Goal: Task Accomplishment & Management: Use online tool/utility

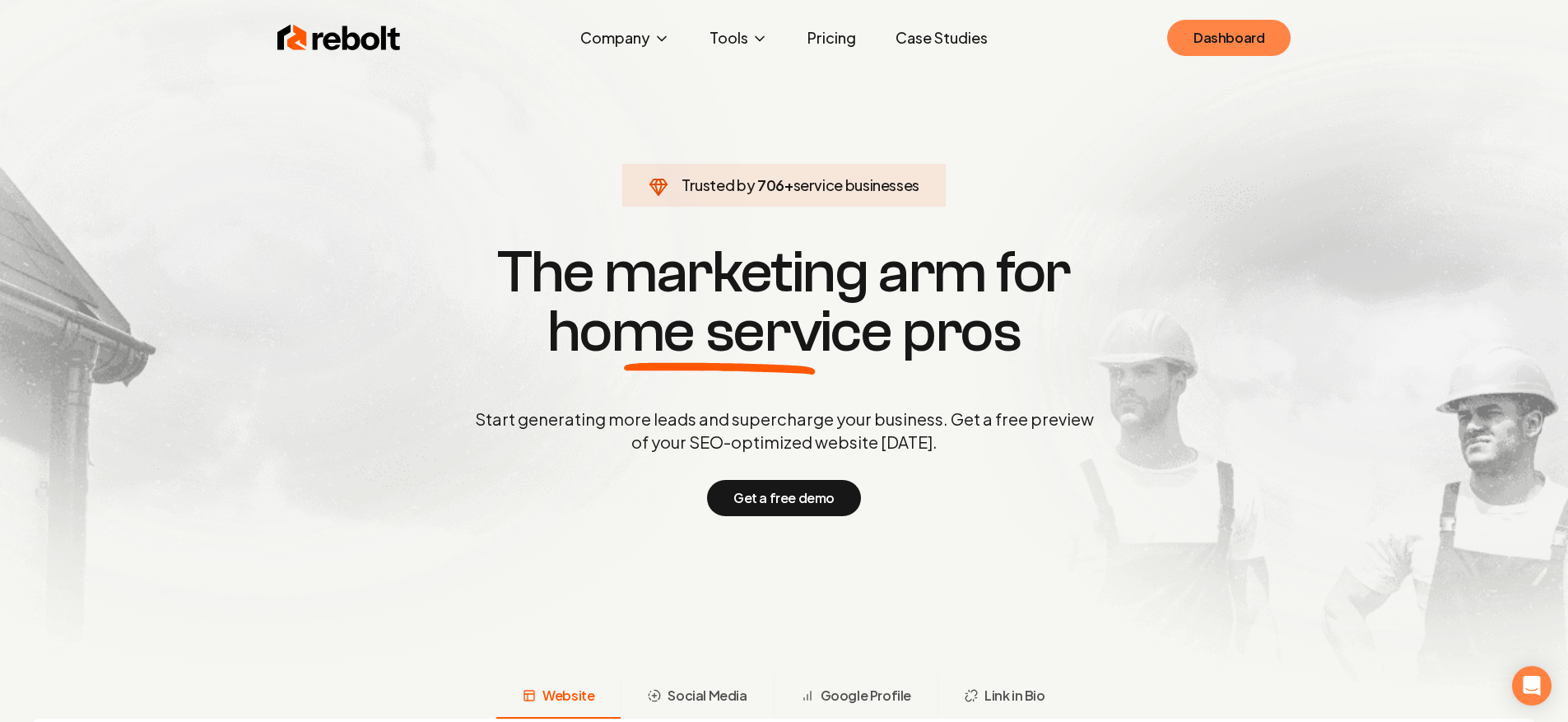
click at [1228, 52] on link "Dashboard" at bounding box center [1228, 38] width 124 height 36
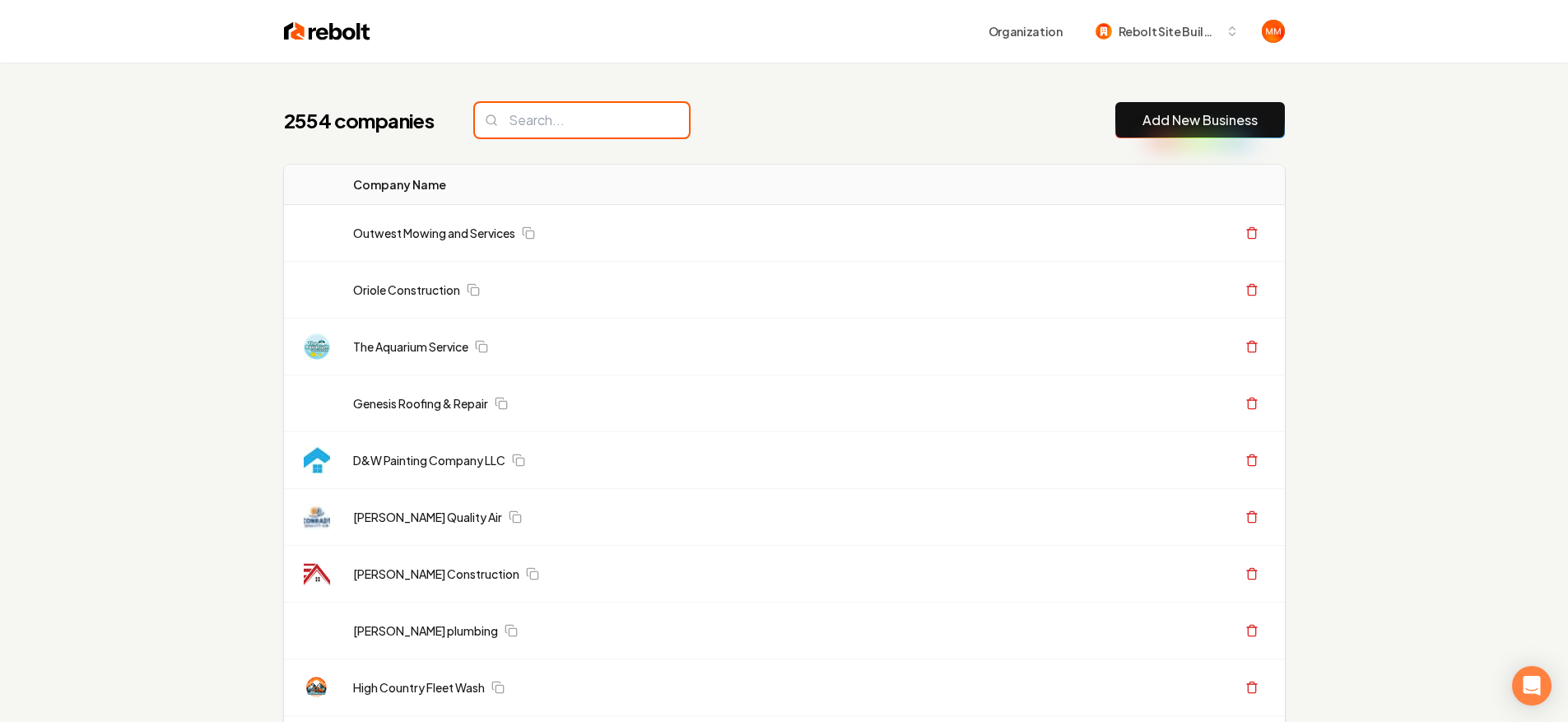
click at [587, 123] on input "search" at bounding box center [582, 120] width 214 height 35
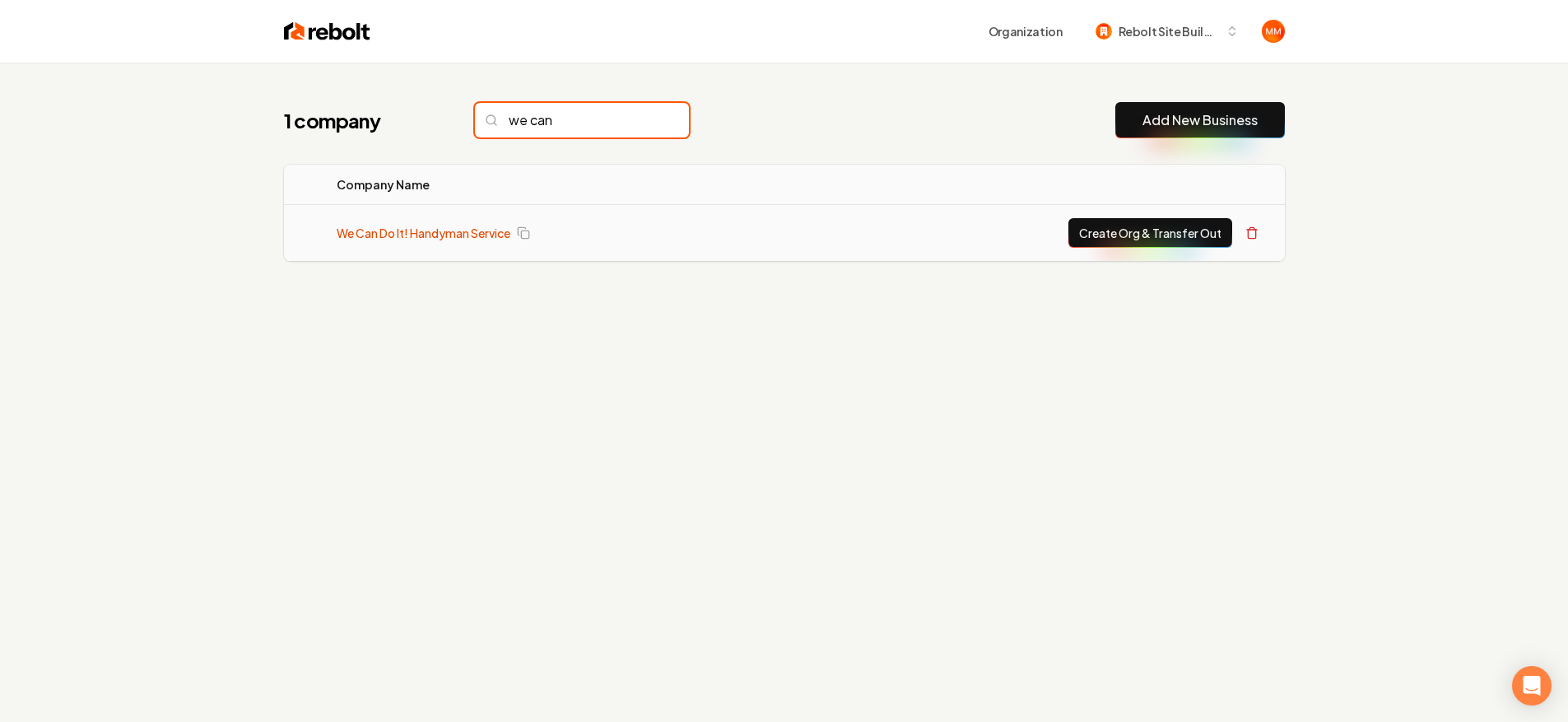
type input "we can"
click at [446, 233] on link "We Can Do It! Handyman Service" at bounding box center [424, 232] width 174 height 16
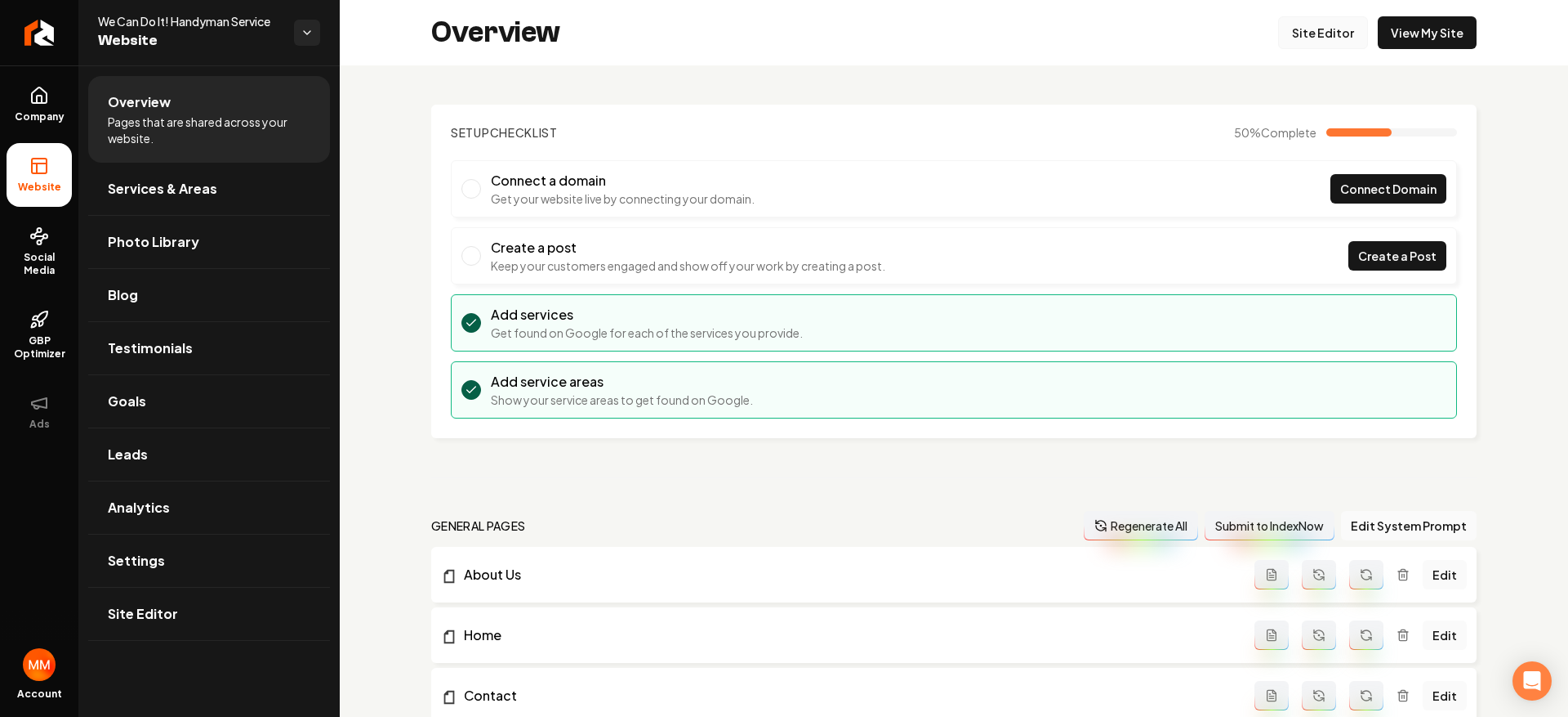
click at [1278, 36] on link "Site Editor" at bounding box center [1323, 32] width 90 height 33
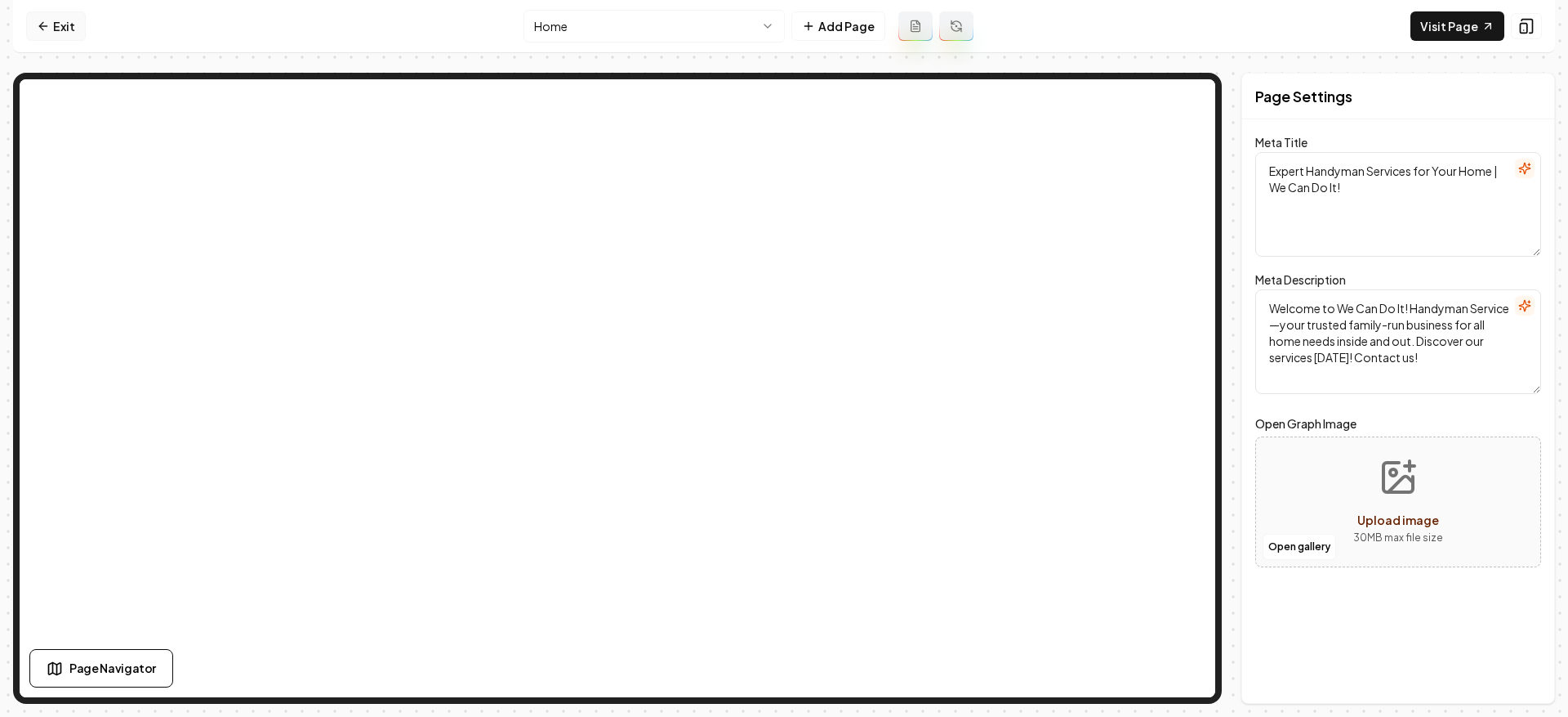
click at [61, 29] on link "Exit" at bounding box center [56, 25] width 60 height 29
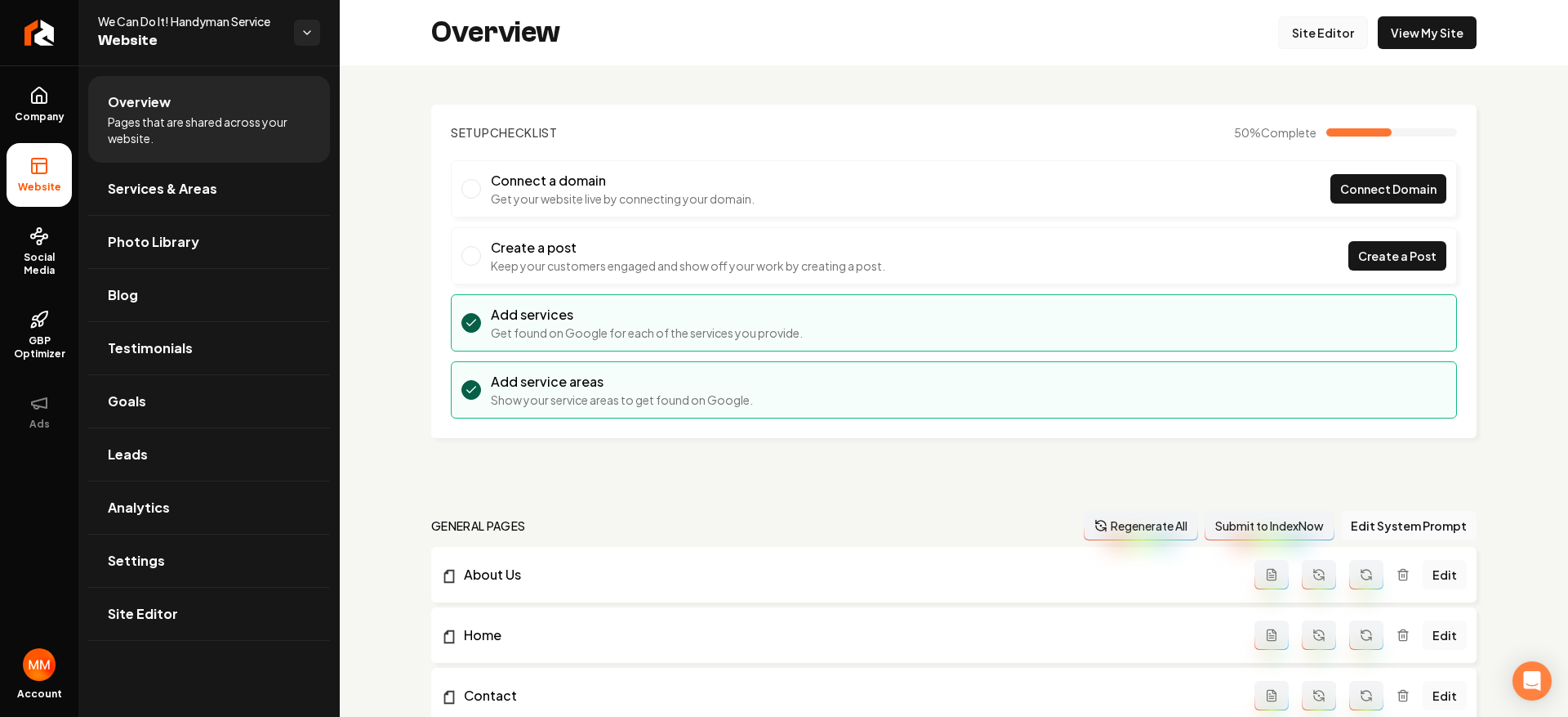
click at [1297, 45] on link "Site Editor" at bounding box center [1323, 32] width 90 height 33
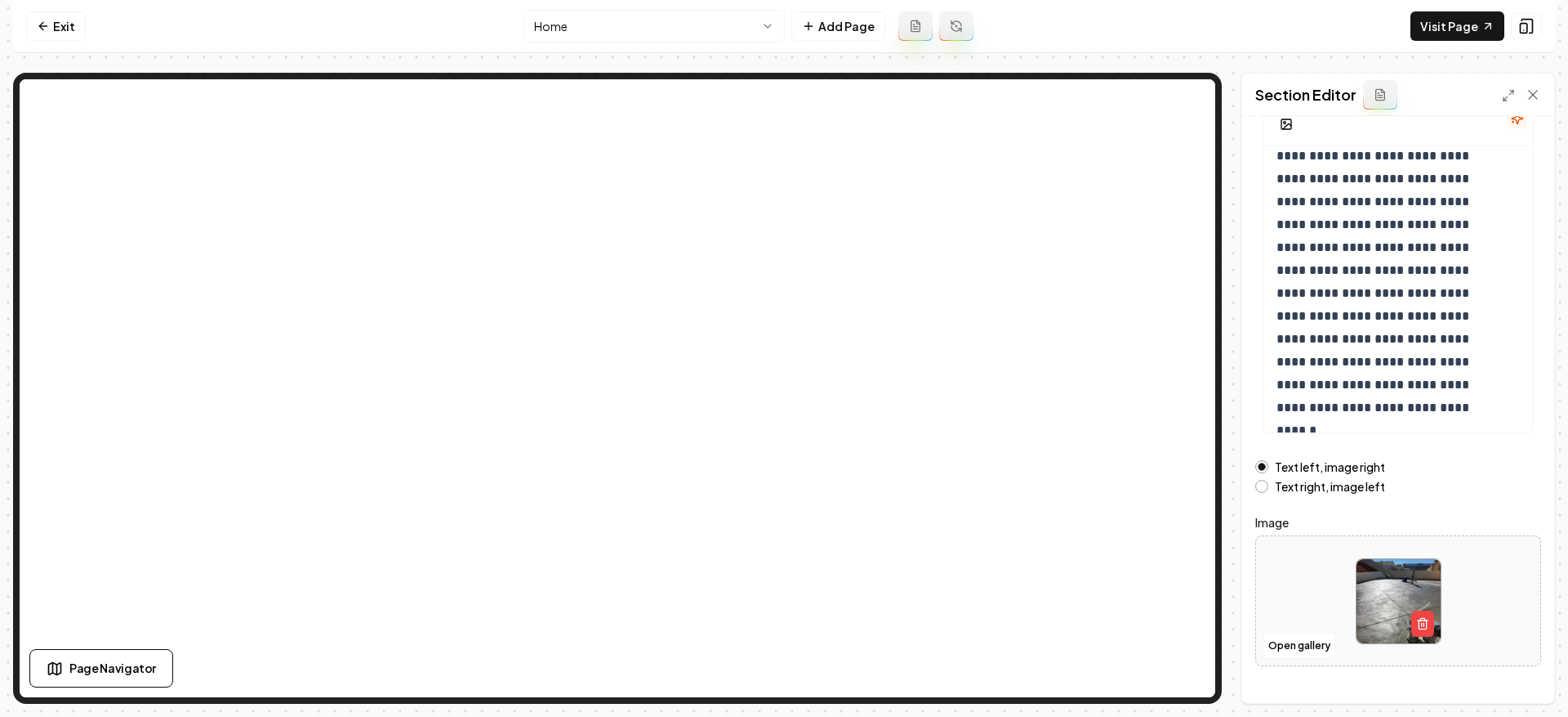
scroll to position [166, 0]
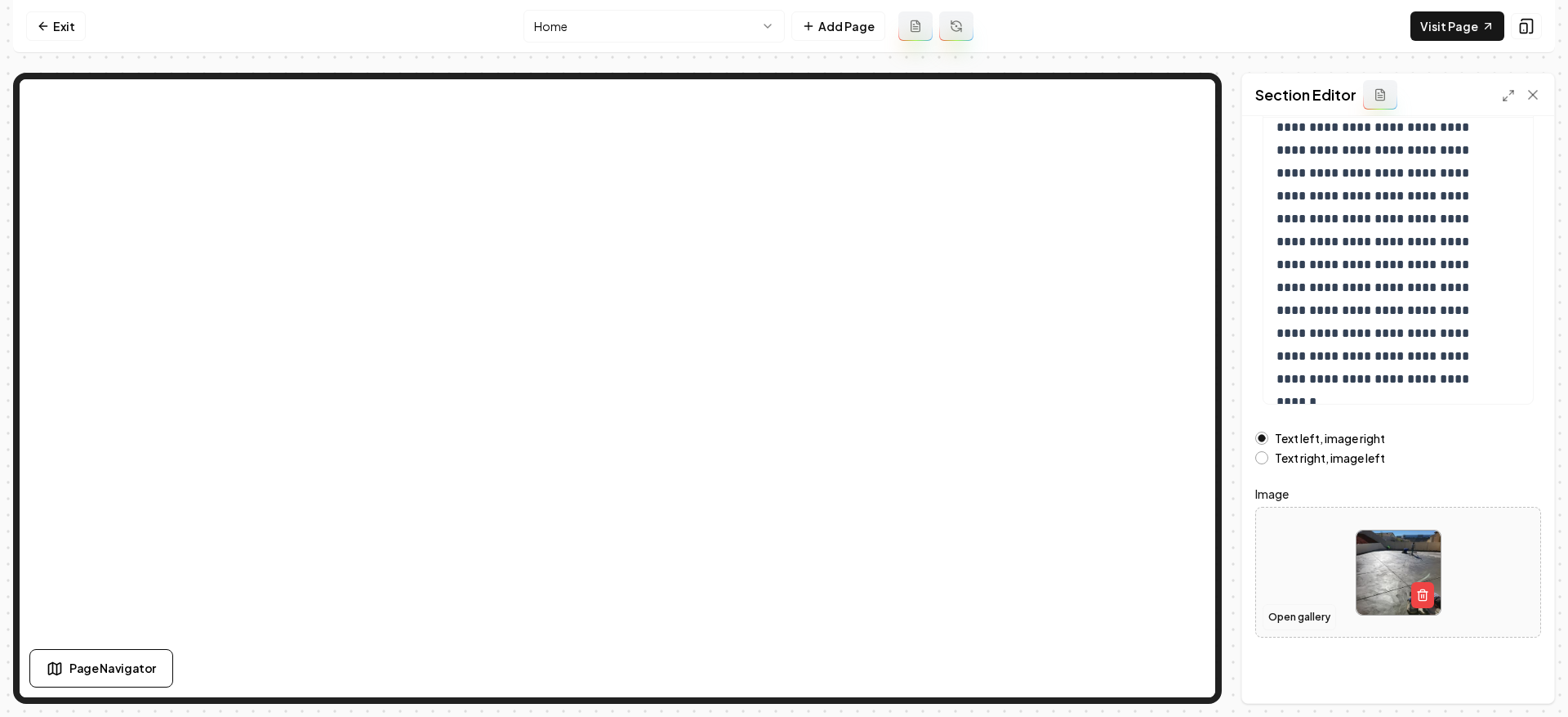
click at [1317, 608] on button "Open gallery" at bounding box center [1299, 617] width 73 height 26
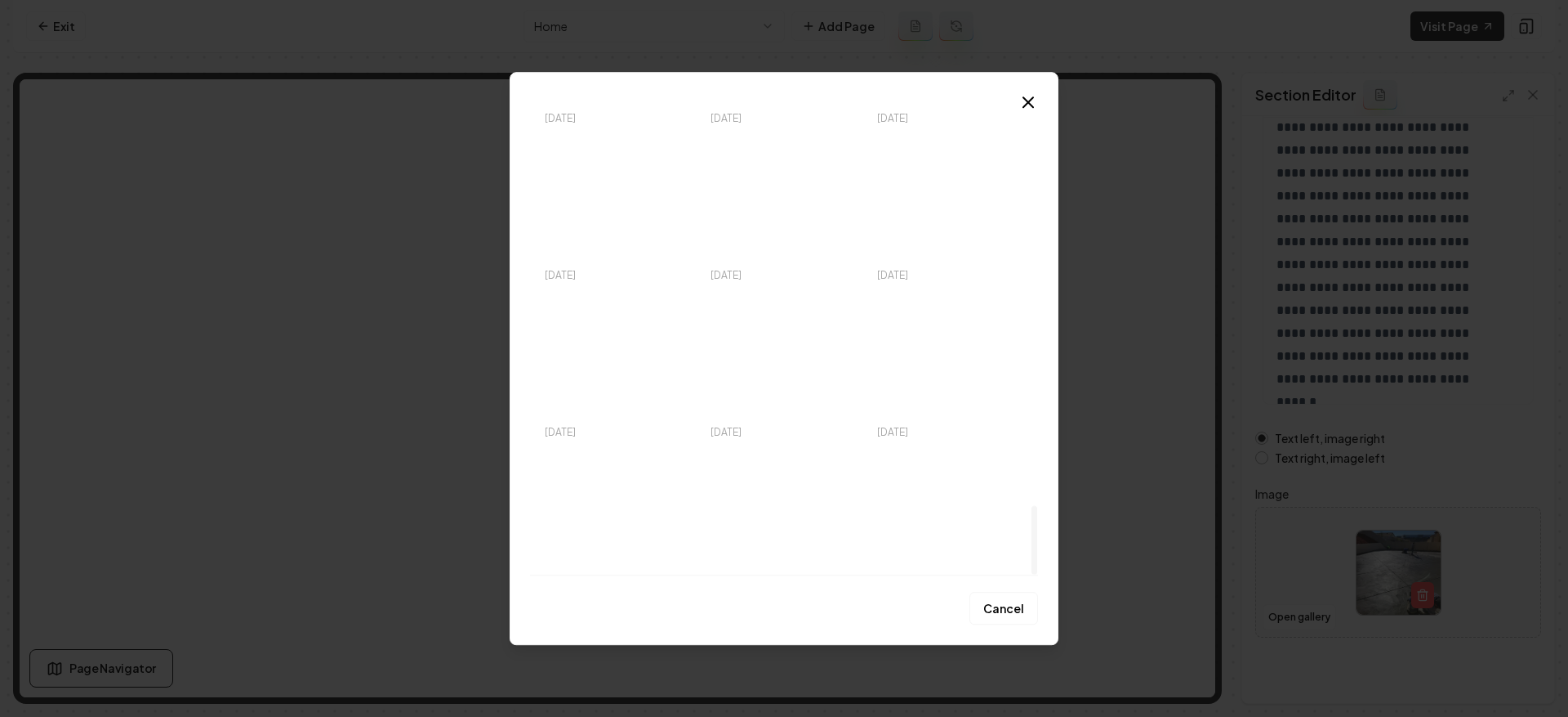
scroll to position [2714, 0]
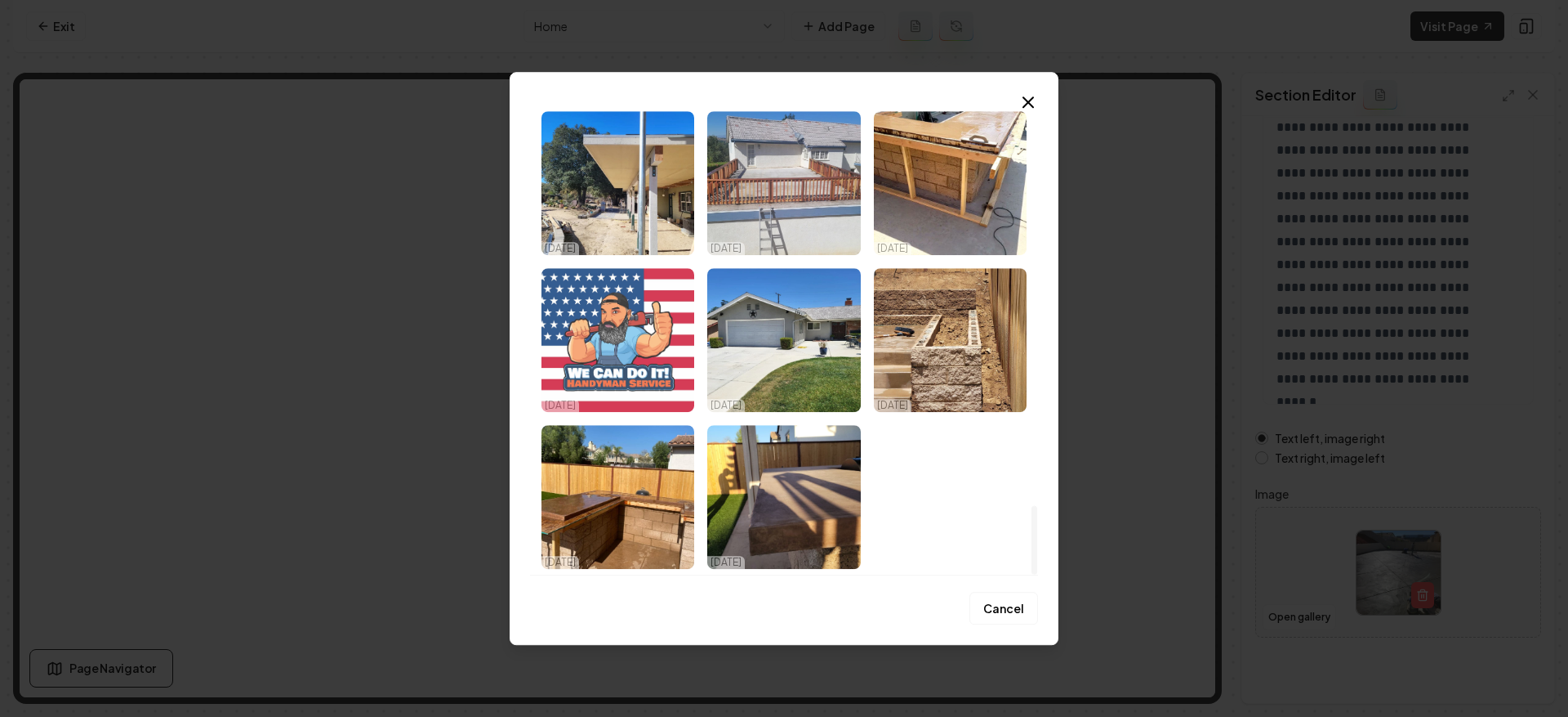
click at [656, 348] on img "Select image image_68de7b395c7cd75eb8ba16c7.jpeg" at bounding box center [617, 339] width 153 height 143
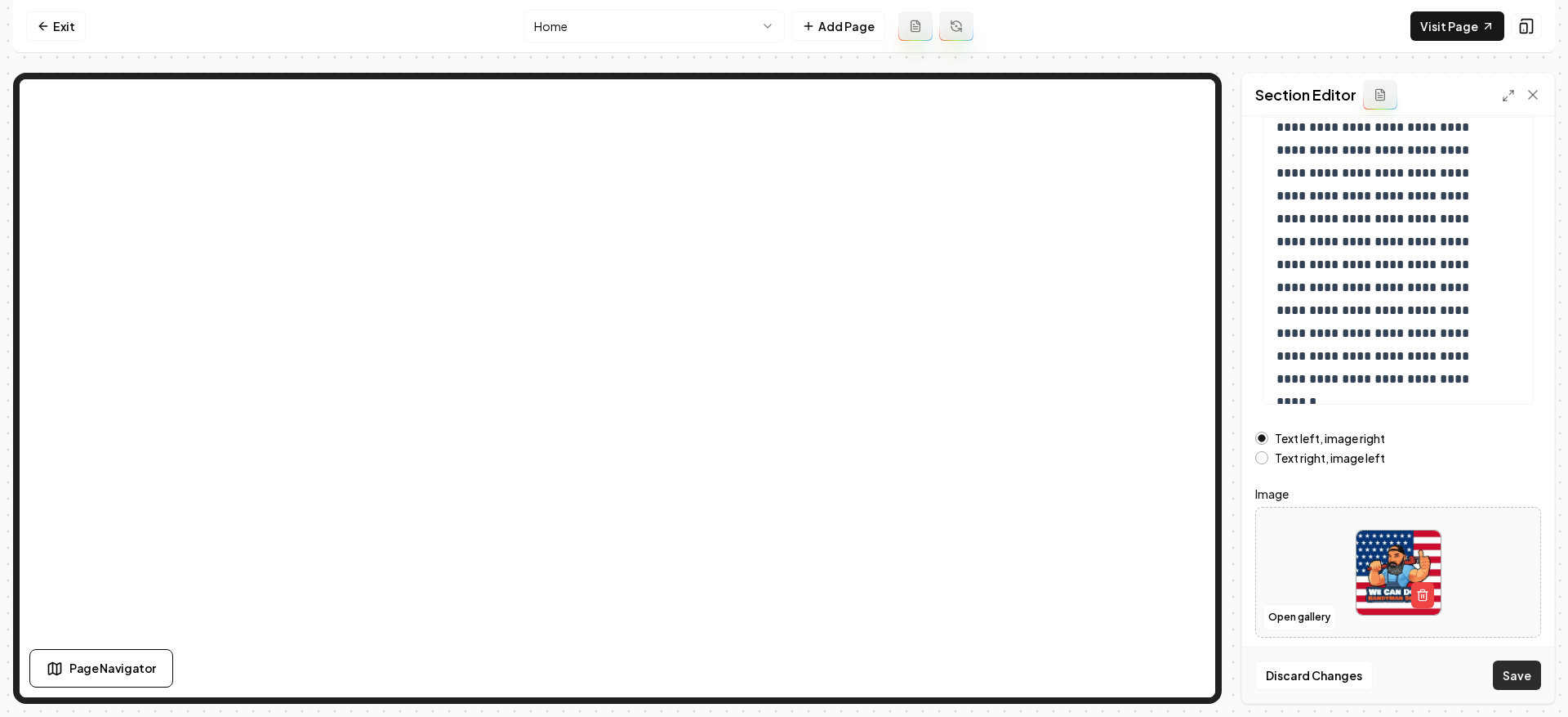
click at [1518, 666] on button "Save" at bounding box center [1516, 674] width 48 height 29
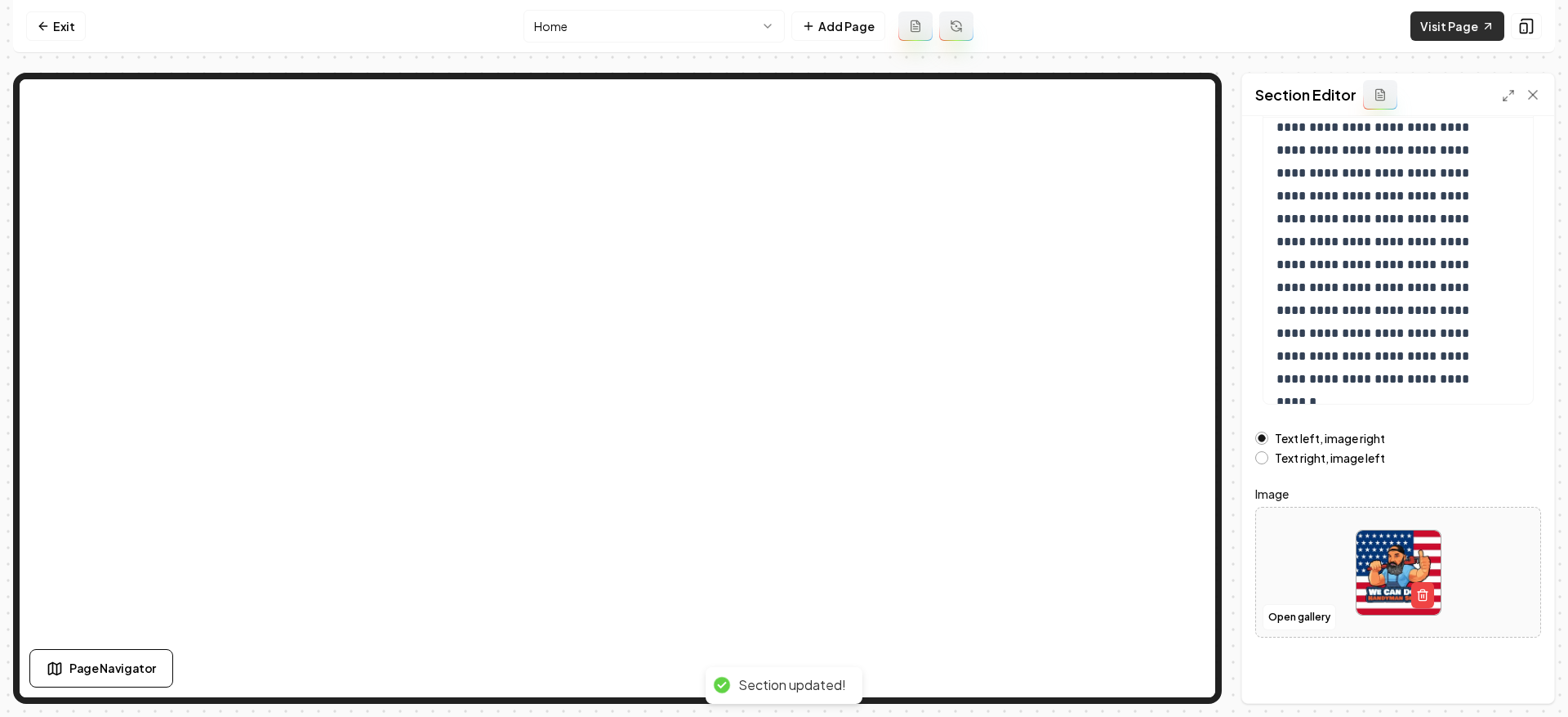
click at [1446, 28] on link "Visit Page" at bounding box center [1457, 25] width 94 height 29
